Goal: Navigation & Orientation: Find specific page/section

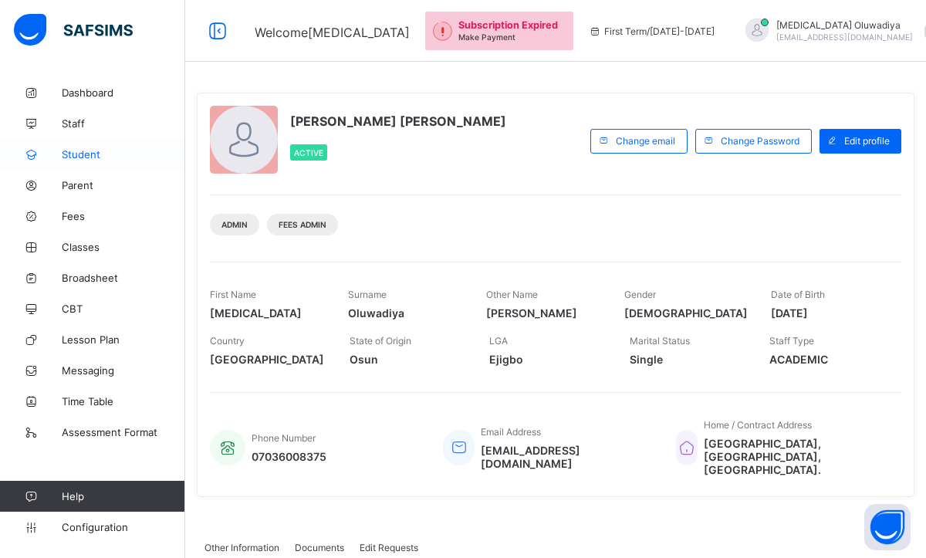
click at [86, 150] on span "Student" at bounding box center [123, 154] width 123 height 12
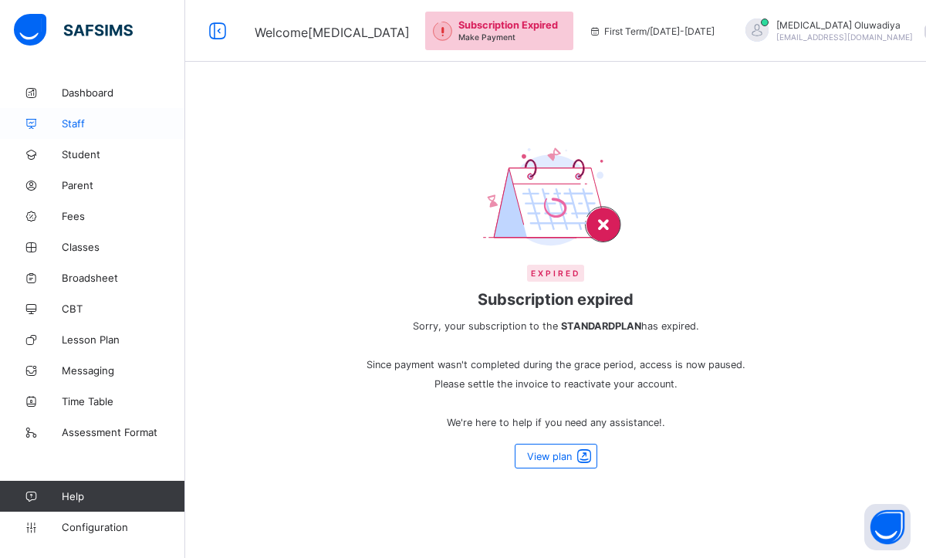
click at [76, 118] on span "Staff" at bounding box center [123, 123] width 123 height 12
click at [103, 88] on span "Dashboard" at bounding box center [123, 92] width 123 height 12
click at [83, 180] on span "Parent" at bounding box center [123, 185] width 123 height 12
click at [80, 193] on link "Parent" at bounding box center [92, 185] width 185 height 31
click at [92, 225] on link "Fees" at bounding box center [92, 216] width 185 height 31
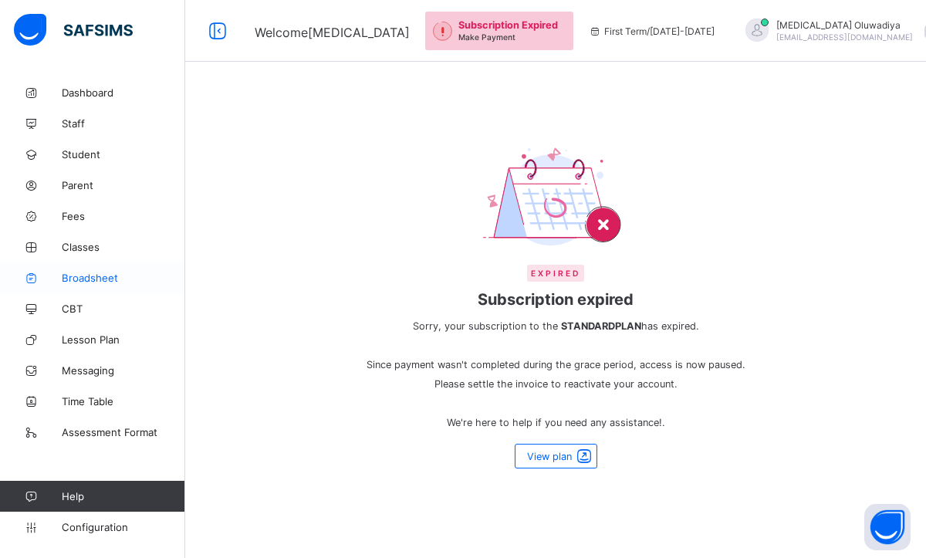
click at [104, 276] on span "Broadsheet" at bounding box center [123, 278] width 123 height 12
click at [86, 310] on span "CBT" at bounding box center [123, 309] width 123 height 12
click at [109, 336] on span "Lesson Plan" at bounding box center [123, 339] width 123 height 12
click at [119, 374] on span "Messaging" at bounding box center [123, 370] width 123 height 12
click at [110, 396] on span "Time Table" at bounding box center [123, 401] width 123 height 12
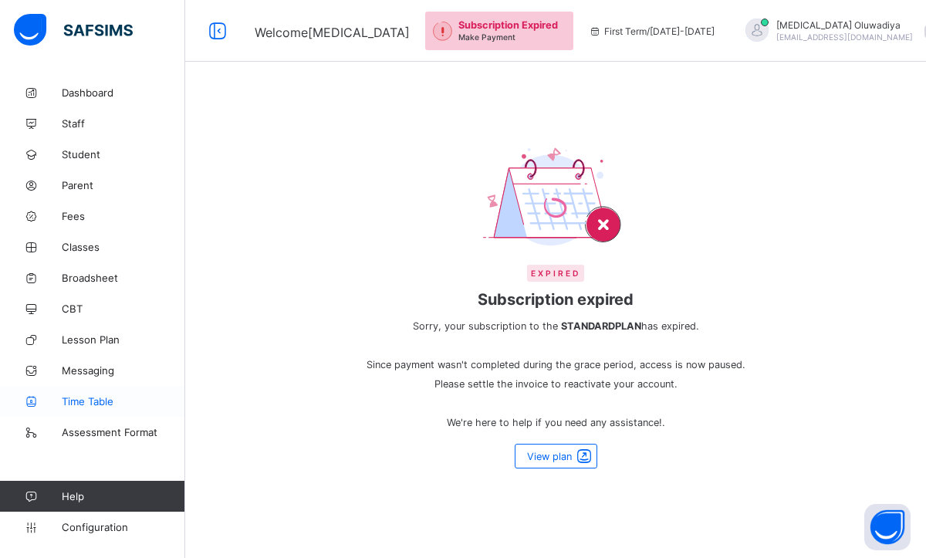
click at [117, 400] on span "Time Table" at bounding box center [123, 401] width 123 height 12
click at [127, 434] on span "Assessment Format" at bounding box center [123, 432] width 123 height 12
click at [100, 92] on span "Dashboard" at bounding box center [123, 92] width 123 height 12
click at [98, 100] on link "Dashboard" at bounding box center [92, 92] width 185 height 31
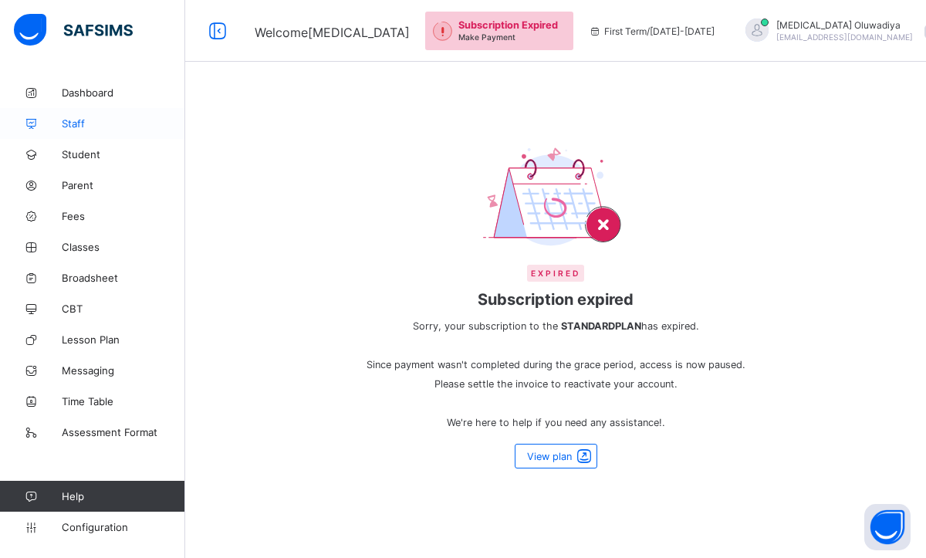
click at [86, 127] on span "Staff" at bounding box center [123, 123] width 123 height 12
click at [90, 164] on link "Student" at bounding box center [92, 154] width 185 height 31
click at [90, 184] on span "Parent" at bounding box center [123, 185] width 123 height 12
click at [83, 215] on span "Fees" at bounding box center [123, 216] width 123 height 12
click at [86, 248] on span "Classes" at bounding box center [123, 247] width 123 height 12
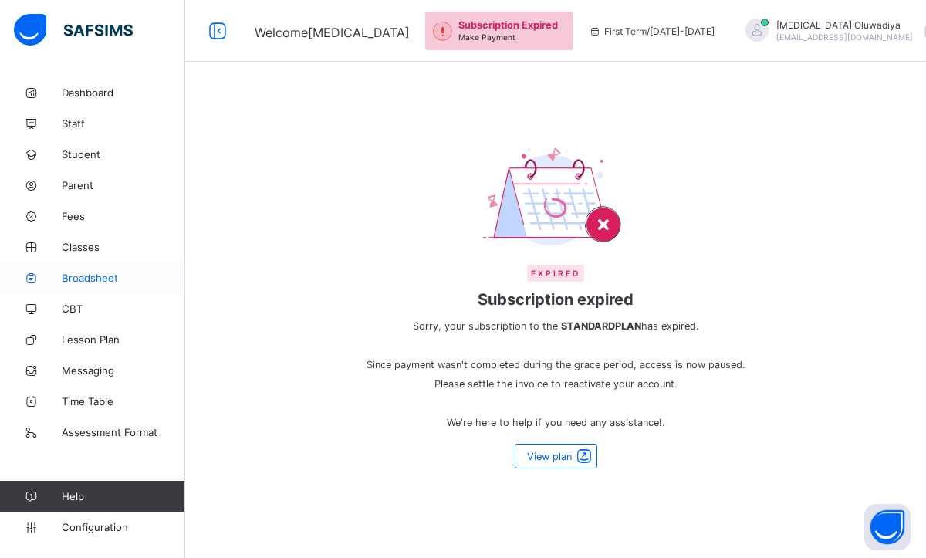
click at [93, 279] on span "Broadsheet" at bounding box center [123, 278] width 123 height 12
click at [73, 306] on span "CBT" at bounding box center [123, 309] width 123 height 12
click at [93, 332] on link "Lesson Plan" at bounding box center [92, 339] width 185 height 31
click at [63, 386] on link "Time Table" at bounding box center [92, 401] width 185 height 31
click at [73, 401] on span "Time Table" at bounding box center [123, 401] width 123 height 12
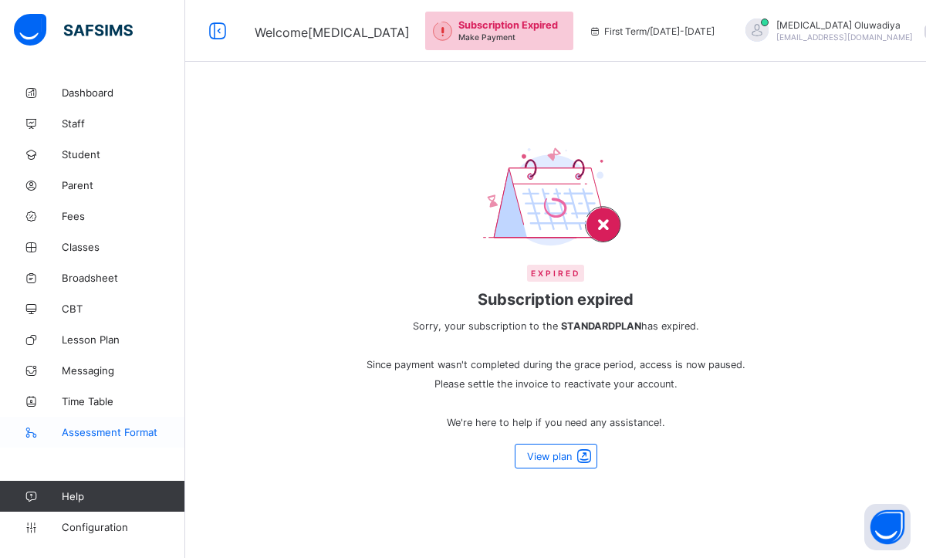
click at [86, 433] on span "Assessment Format" at bounding box center [123, 432] width 123 height 12
click at [107, 529] on span "Configuration" at bounding box center [123, 527] width 123 height 12
click at [589, 458] on span at bounding box center [584, 456] width 22 height 19
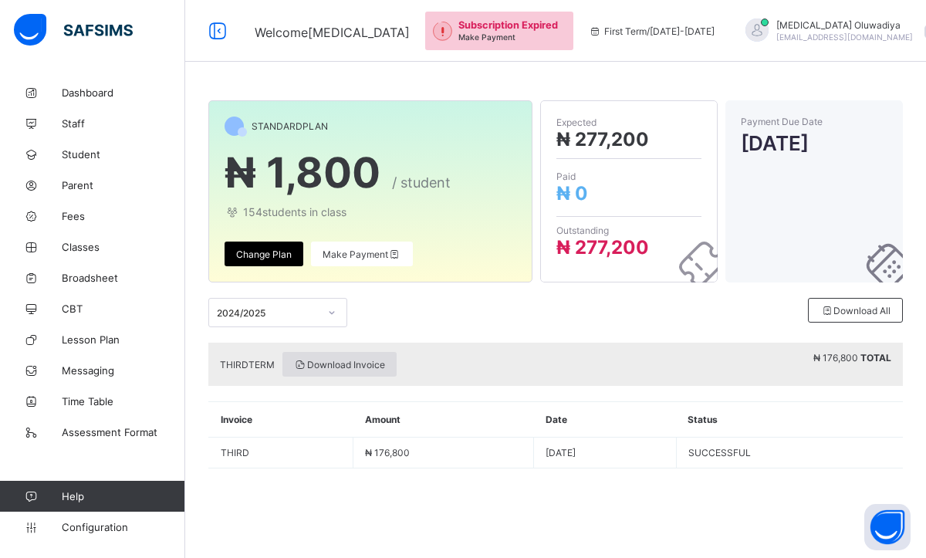
click at [344, 367] on span "Download Invoice" at bounding box center [339, 365] width 91 height 12
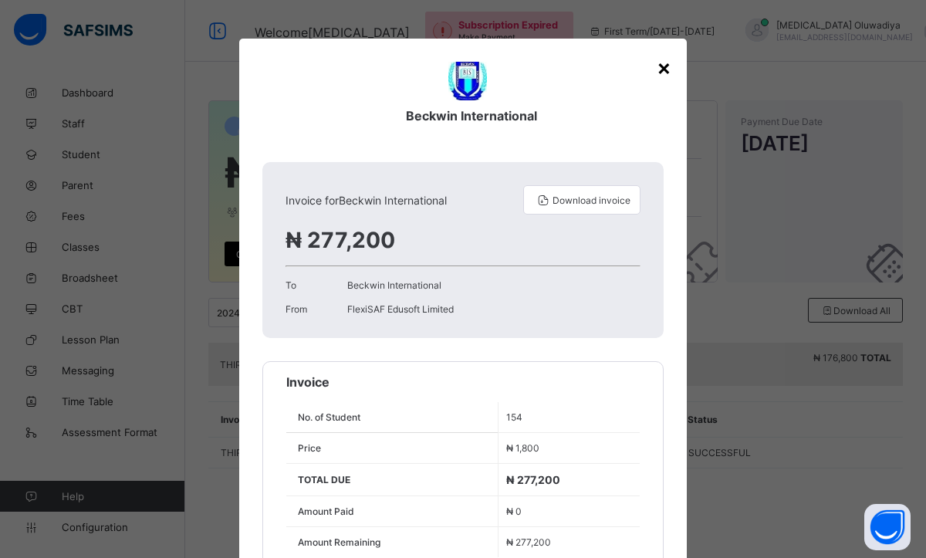
click at [667, 76] on div "×" at bounding box center [664, 67] width 15 height 26
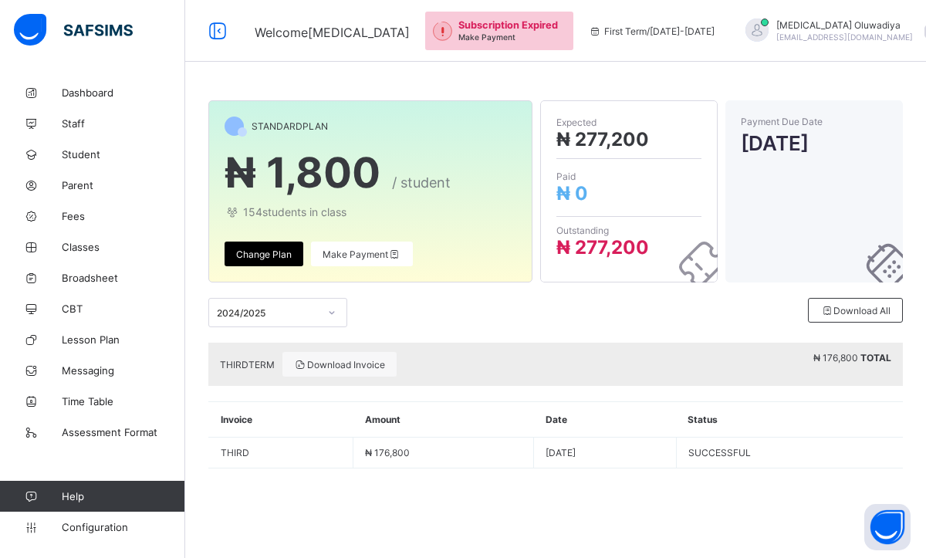
click at [802, 29] on span "[MEDICAL_DATA][PERSON_NAME]" at bounding box center [844, 25] width 137 height 12
click at [446, 39] on img at bounding box center [442, 31] width 19 height 19
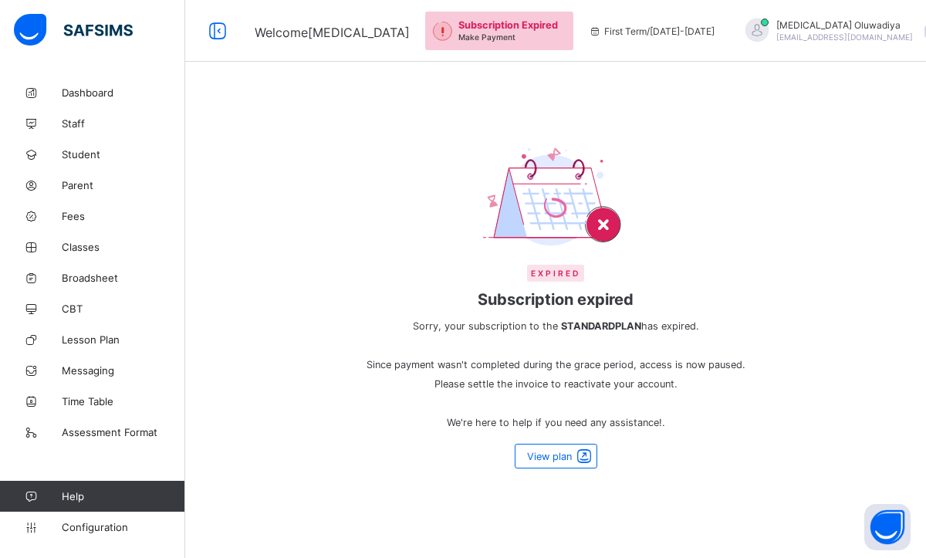
click at [598, 32] on icon at bounding box center [595, 31] width 13 height 12
click at [762, 29] on div at bounding box center [757, 31] width 39 height 25
click at [925, 32] on span at bounding box center [932, 32] width 14 height 14
click at [837, 151] on span "Subscription" at bounding box center [875, 151] width 77 height 12
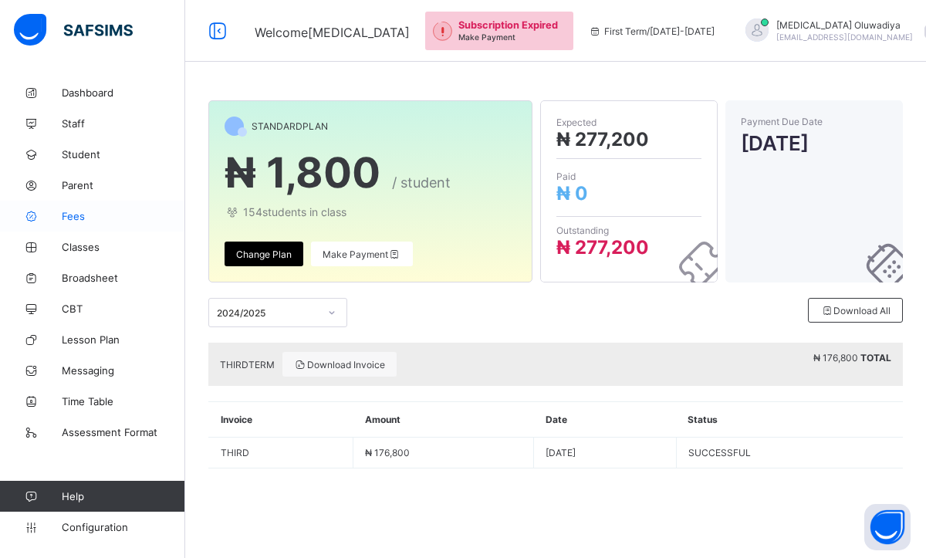
click at [79, 222] on span "Fees" at bounding box center [123, 216] width 123 height 12
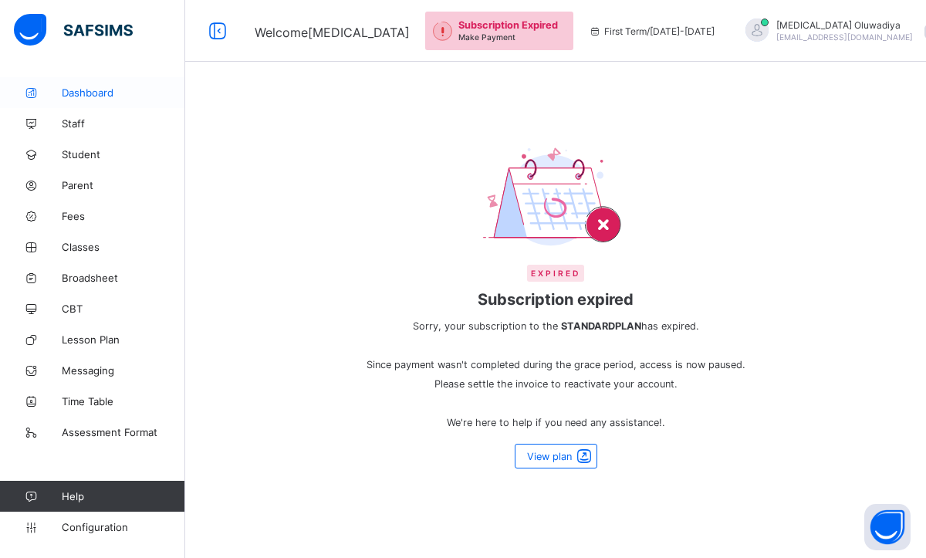
click at [119, 93] on span "Dashboard" at bounding box center [123, 92] width 123 height 12
